Goal: Transaction & Acquisition: Purchase product/service

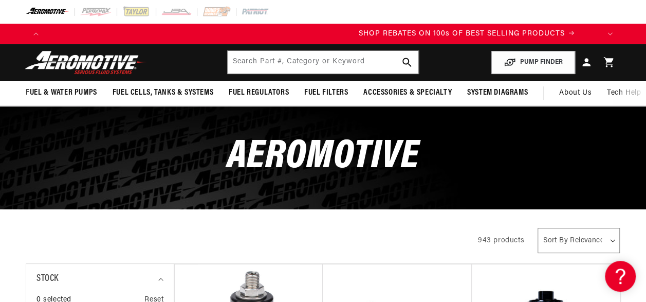
scroll to position [0, 553]
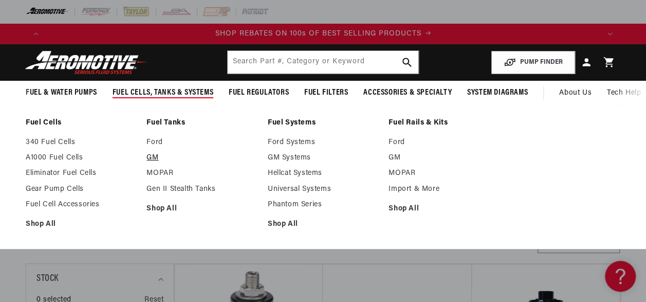
click at [156, 158] on link "GM" at bounding box center [202, 157] width 111 height 9
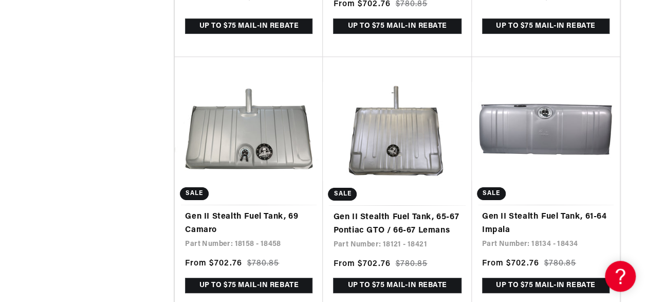
scroll to position [0, 851]
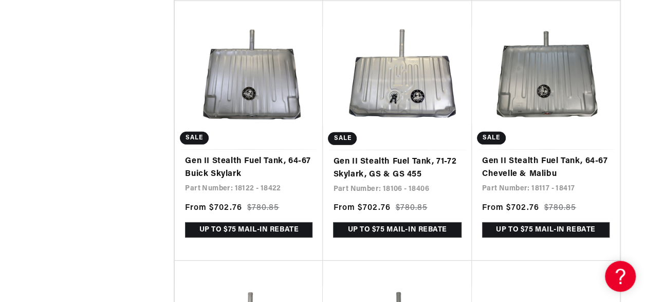
scroll to position [0, 517]
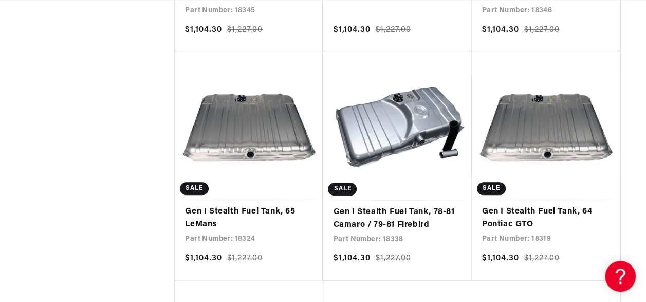
scroll to position [6088, 0]
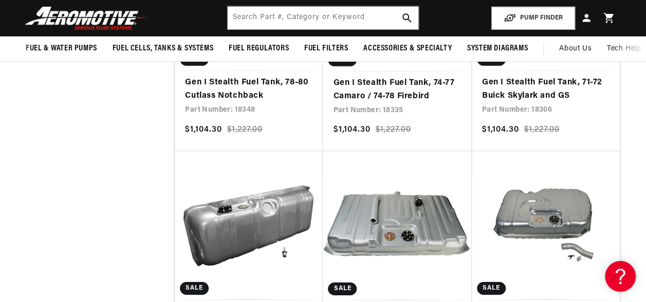
scroll to position [0, 322]
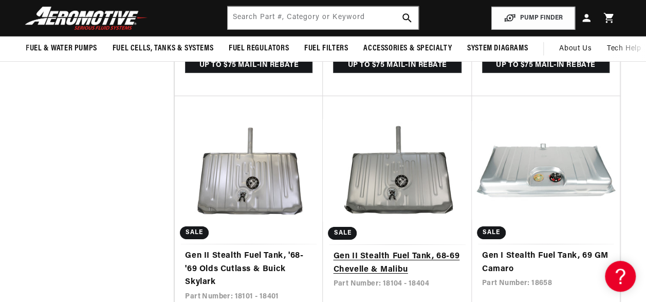
click at [400, 250] on link "Gen II Stealth Fuel Tank, 68-69 Chevelle & Malibu" at bounding box center [397, 263] width 128 height 26
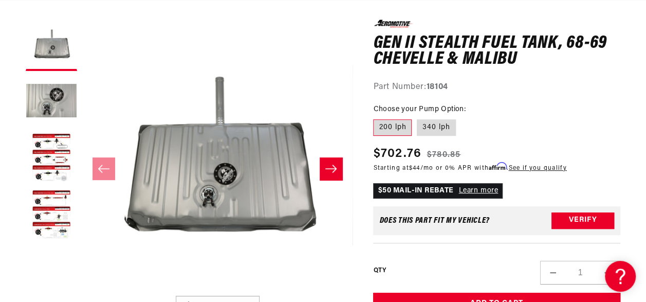
scroll to position [0, 1107]
click at [438, 129] on label "340 lph" at bounding box center [436, 127] width 39 height 16
click at [417, 118] on input "340 lph" at bounding box center [417, 117] width 1 height 1
radio input "true"
click at [376, 117] on input "200 lph" at bounding box center [376, 117] width 1 height 1
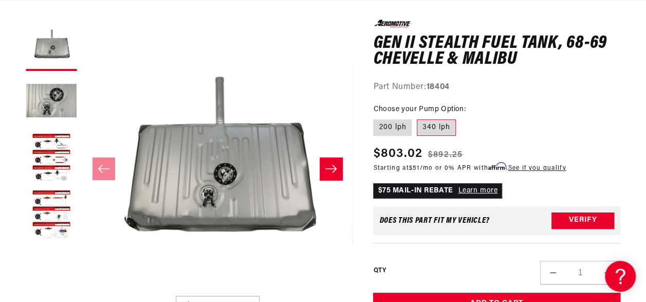
radio input "true"
click at [417, 117] on input "340 lph" at bounding box center [417, 117] width 1 height 1
radio input "true"
click at [376, 117] on input "200 lph" at bounding box center [376, 117] width 1 height 1
radio input "true"
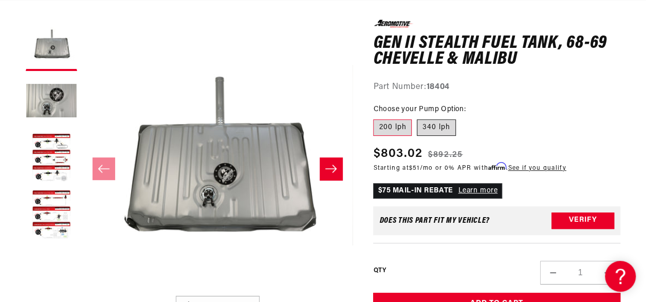
click at [417, 117] on input "340 lph" at bounding box center [417, 117] width 1 height 1
radio input "true"
click at [376, 117] on input "200 lph" at bounding box center [376, 117] width 1 height 1
radio input "true"
click at [417, 117] on input "340 lph" at bounding box center [417, 117] width 1 height 1
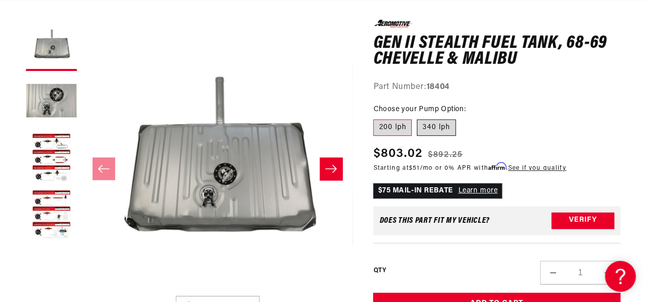
radio input "true"
click at [376, 117] on input "200 lph" at bounding box center [376, 117] width 1 height 1
radio input "true"
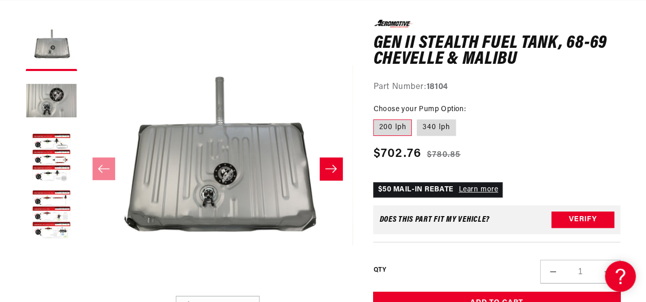
scroll to position [0, 553]
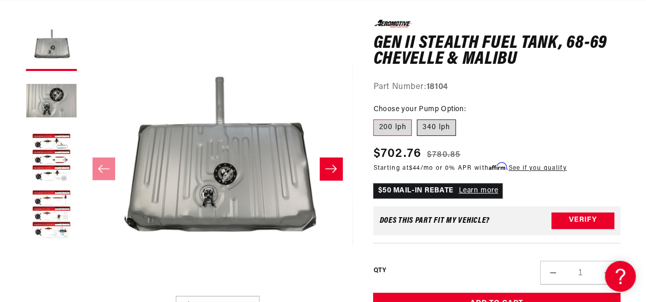
click at [444, 131] on label "340 lph" at bounding box center [436, 127] width 39 height 16
click at [417, 118] on input "340 lph" at bounding box center [417, 117] width 1 height 1
radio input "true"
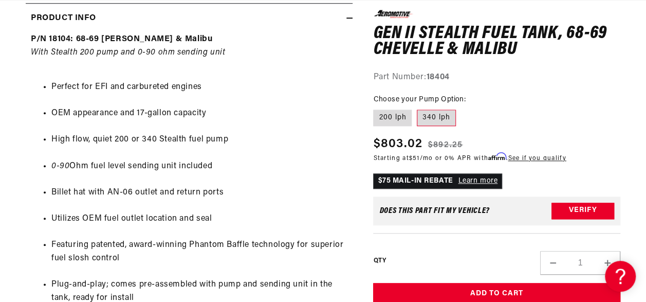
click at [376, 108] on input "200 lph" at bounding box center [376, 108] width 1 height 1
radio input "true"
click at [417, 108] on input "340 lph" at bounding box center [417, 108] width 1 height 1
radio input "true"
radio input "false"
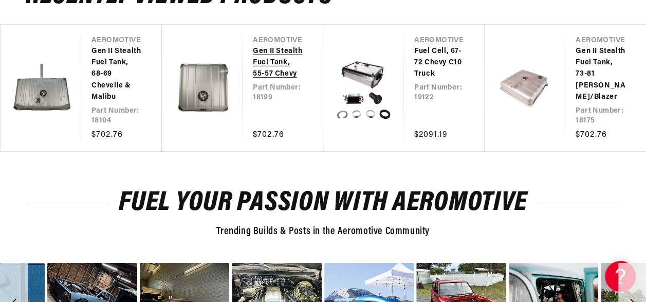
click at [253, 79] on link "Gen II Stealth Fuel Tank, 55-57 Chevy" at bounding box center [278, 63] width 50 height 34
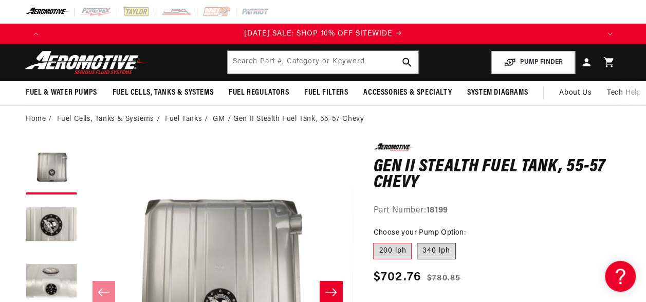
click at [435, 247] on label "340 lph" at bounding box center [436, 251] width 39 height 16
click at [417, 241] on input "340 lph" at bounding box center [417, 241] width 1 height 1
radio input "true"
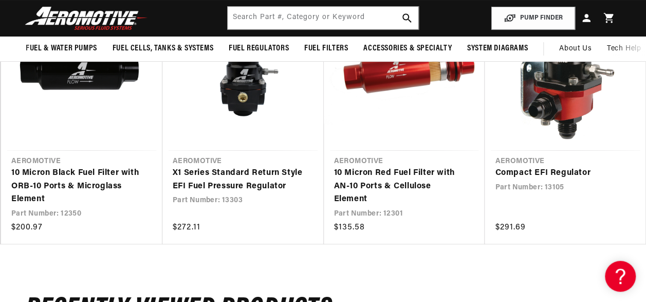
scroll to position [0, 772]
